Goal: Submit feedback/report problem: Submit feedback/report problem

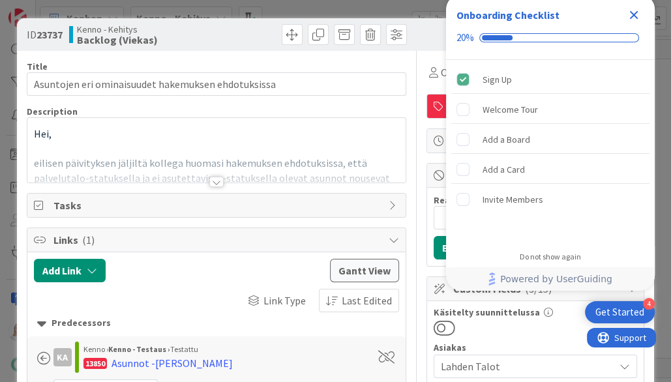
click at [635, 16] on icon "Close Checklist" at bounding box center [634, 15] width 8 height 8
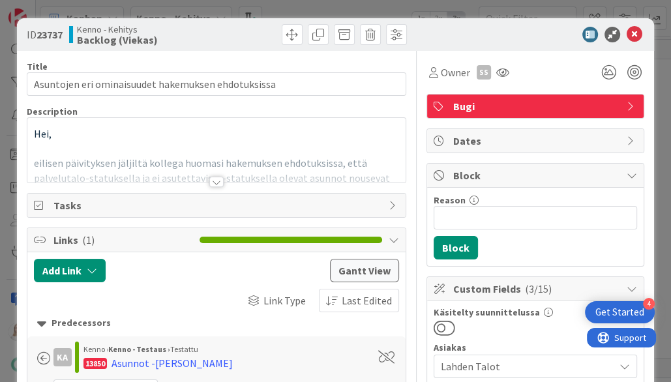
click at [211, 180] on div at bounding box center [216, 182] width 14 height 10
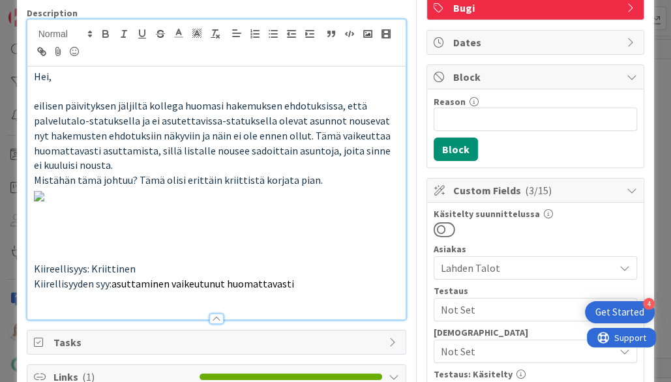
scroll to position [89, 0]
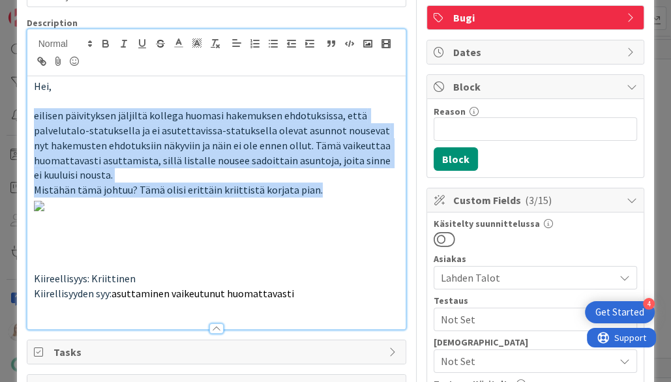
drag, startPoint x: 35, startPoint y: 113, endPoint x: 354, endPoint y: 185, distance: 326.8
click at [354, 185] on div "Hei, eilisen päivityksen jäljiltä kollega huomasi hakemuksen ehdotuksissa, että…" at bounding box center [216, 202] width 379 height 253
copy div "eilisen päivityksen jäljiltä kollega huomasi hakemuksen ehdotuksissa, että palv…"
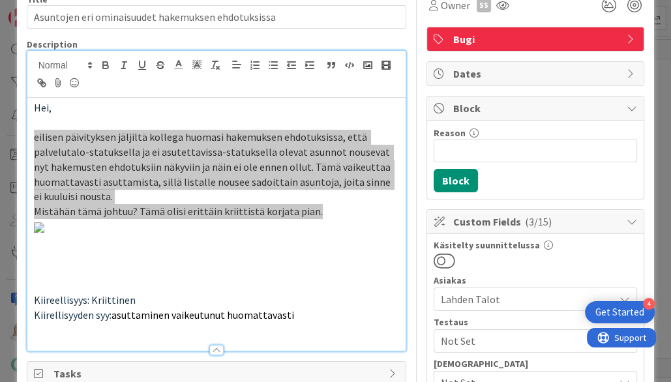
scroll to position [65, 0]
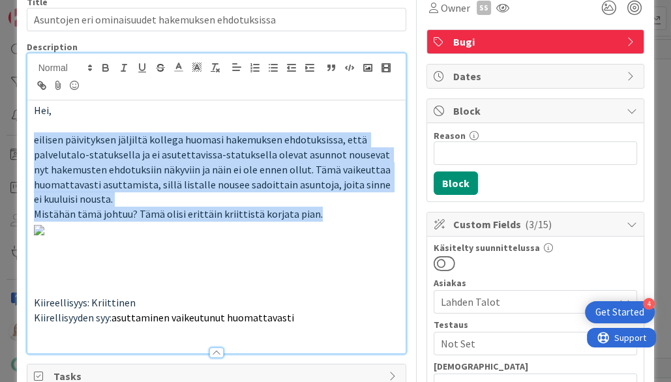
click at [96, 166] on span "eilisen päivityksen jäljiltä kollega huomasi hakemuksen ehdotuksissa, että palv…" at bounding box center [213, 169] width 358 height 72
copy div "eilisen päivityksen jäljiltä kollega huomasi hakemuksen ehdotuksissa, että palv…"
click at [255, 214] on span "Mistähän tämä johtuu? Tämä olisi erittäin kriittistä korjata pian." at bounding box center [178, 213] width 289 height 13
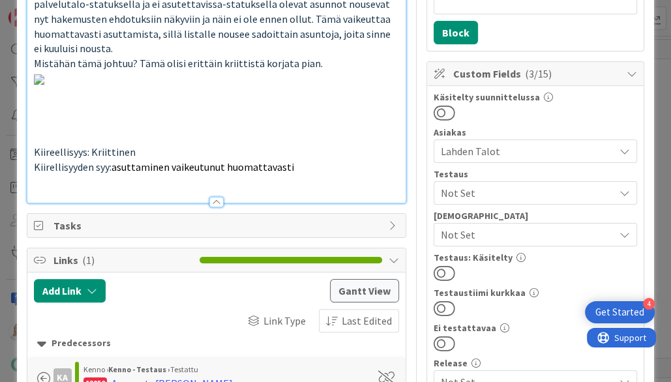
scroll to position [216, 0]
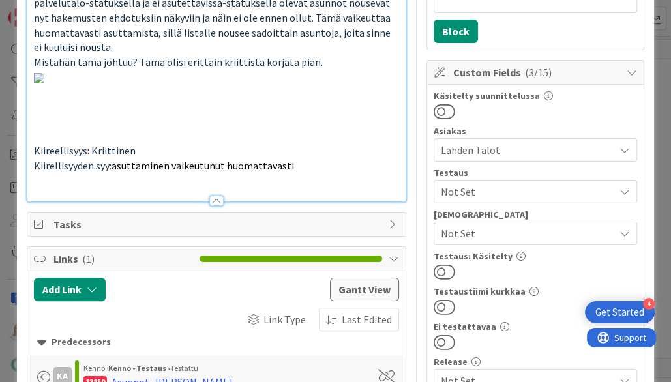
click at [44, 83] on img at bounding box center [39, 78] width 10 height 10
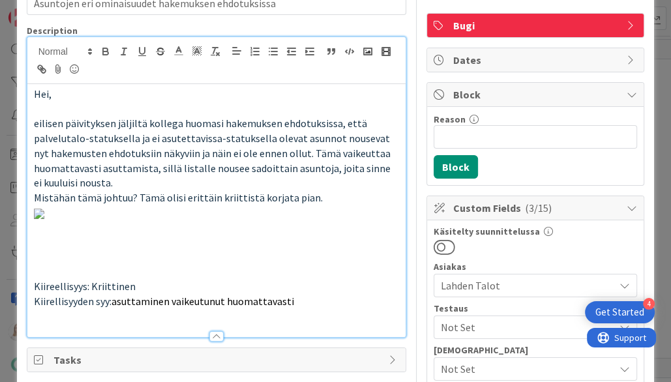
scroll to position [81, 0]
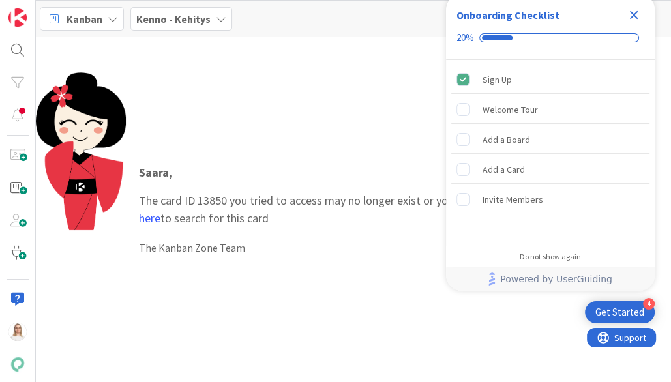
click at [630, 18] on icon "Close Checklist" at bounding box center [634, 15] width 8 height 8
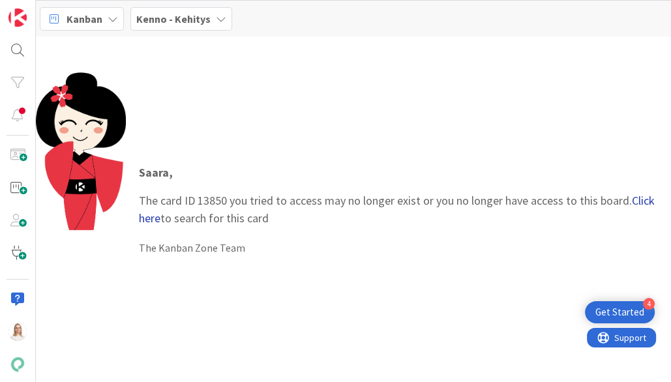
click at [143, 220] on link "Click here" at bounding box center [397, 209] width 516 height 33
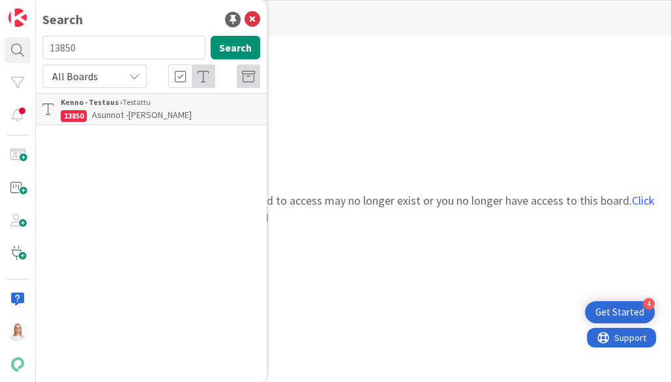
click at [168, 104] on div "Kenno - Testaus › Testattu" at bounding box center [160, 102] width 199 height 12
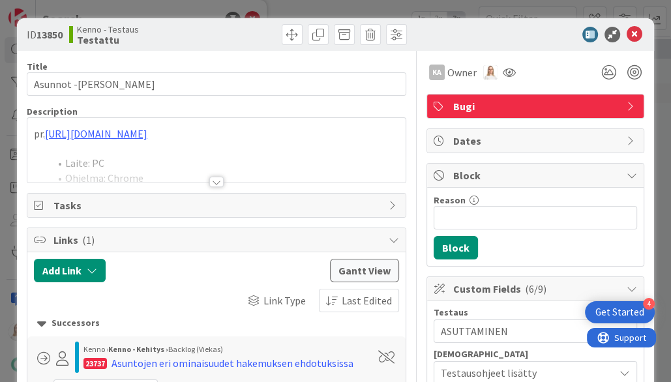
click at [216, 180] on div at bounding box center [216, 182] width 14 height 10
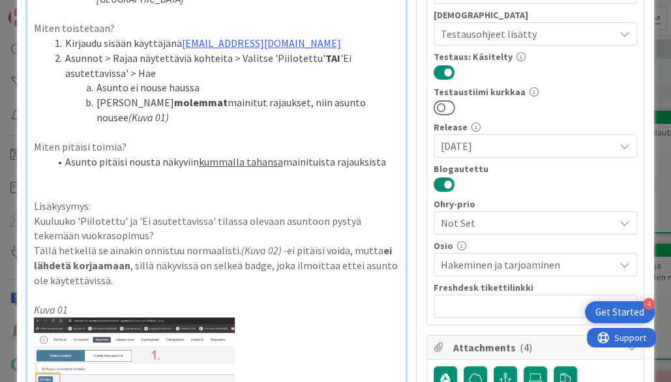
scroll to position [320, 0]
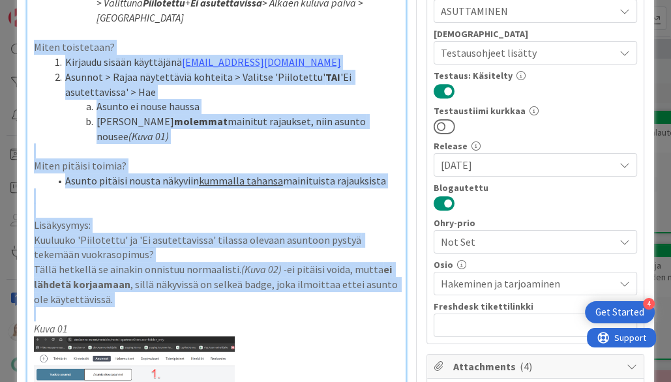
drag, startPoint x: 33, startPoint y: 44, endPoint x: 214, endPoint y: 302, distance: 315.0
copy div "Miten toistetaan? Kirjaudu sisään käyttäjänä [EMAIL_ADDRESS][DOMAIN_NAME] Asunn…"
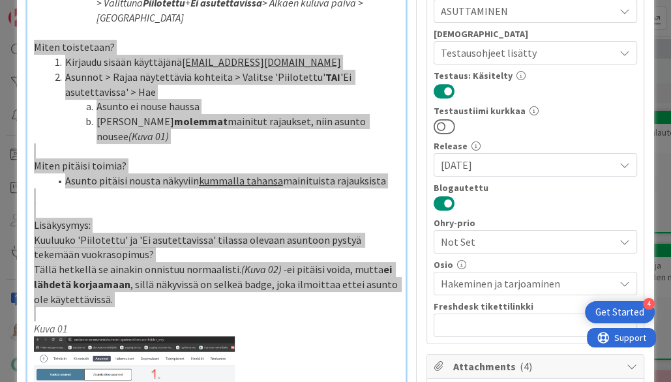
click at [338, 117] on li "Jos valitset molemmat mainitut rajaukset, niin asunto nousee (Kuva 01)" at bounding box center [225, 128] width 350 height 29
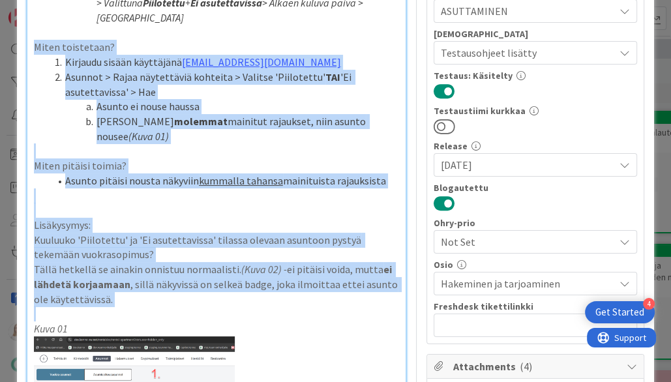
click at [212, 135] on li "Jos valitset molemmat mainitut rajaukset, niin asunto nousee (Kuva 01)" at bounding box center [225, 128] width 350 height 29
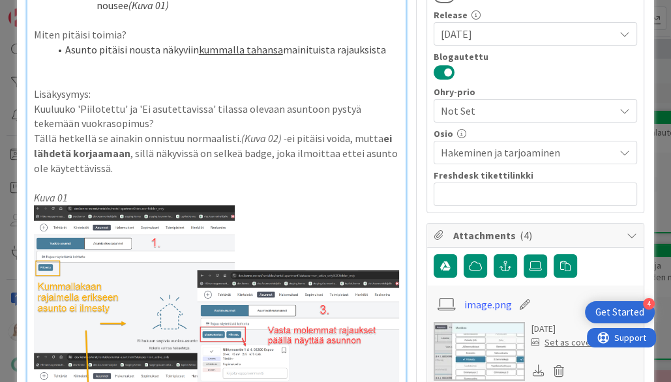
scroll to position [443, 0]
